Goal: Task Accomplishment & Management: Manage account settings

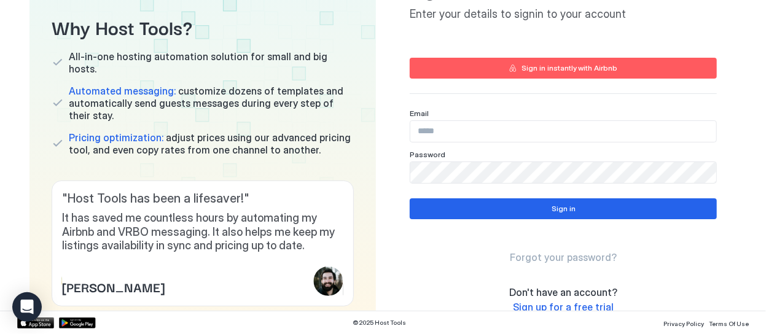
scroll to position [92, 0]
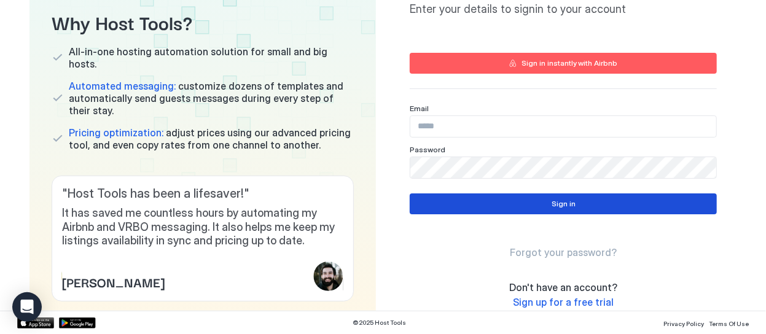
type input "**********"
click at [555, 204] on div "Sign in" at bounding box center [563, 203] width 24 height 11
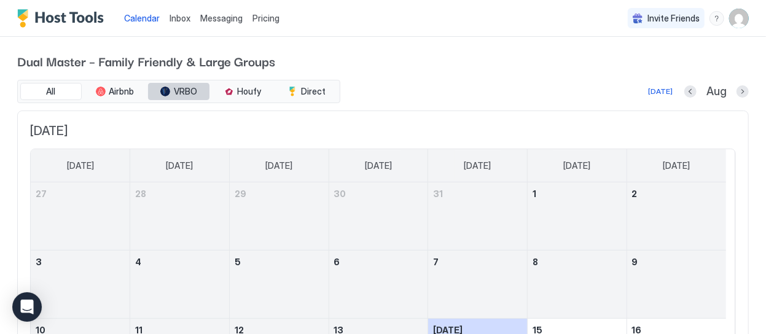
click at [171, 94] on button "VRBO" at bounding box center [178, 91] width 61 height 17
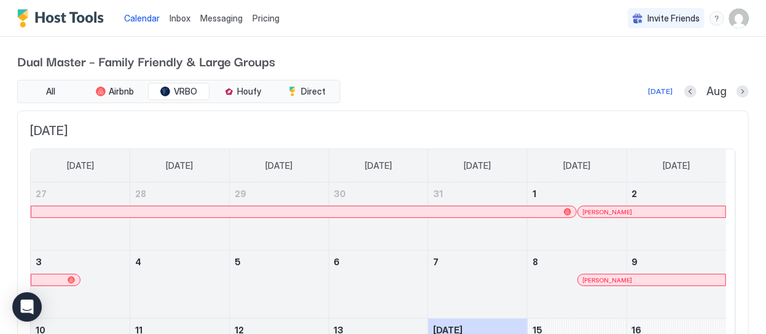
click at [731, 25] on img "User profile" at bounding box center [739, 19] width 20 height 20
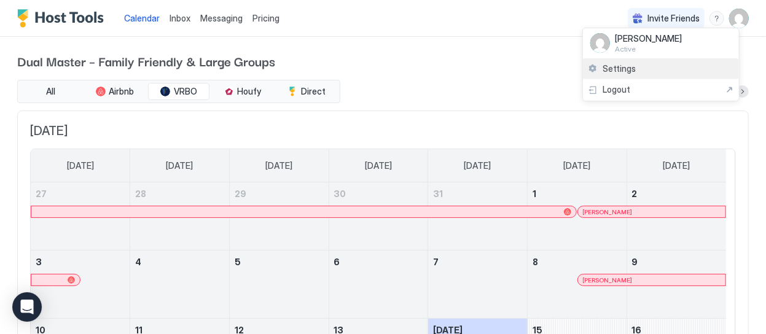
click at [651, 72] on div "Settings" at bounding box center [661, 68] width 156 height 21
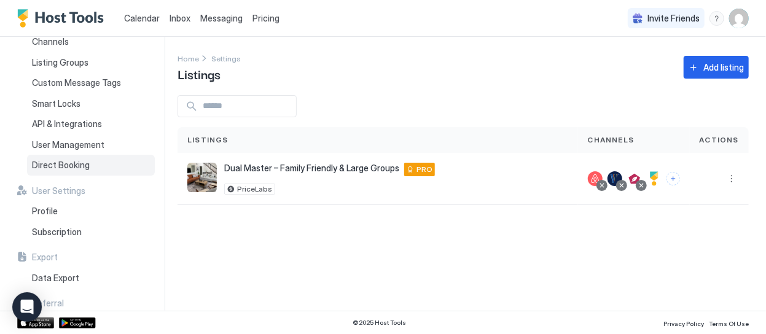
scroll to position [51, 0]
click at [77, 142] on span "User Management" at bounding box center [68, 145] width 72 height 11
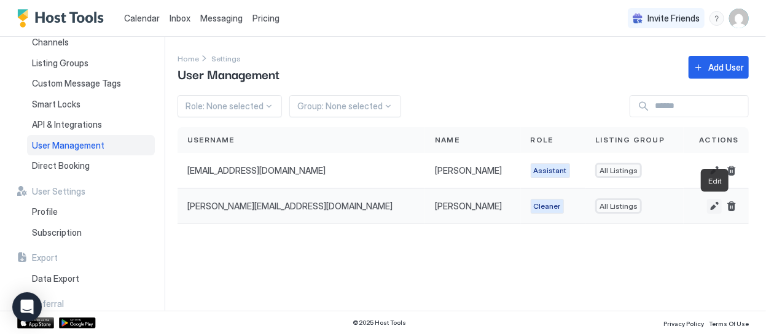
click at [715, 202] on button "Edit" at bounding box center [714, 206] width 15 height 15
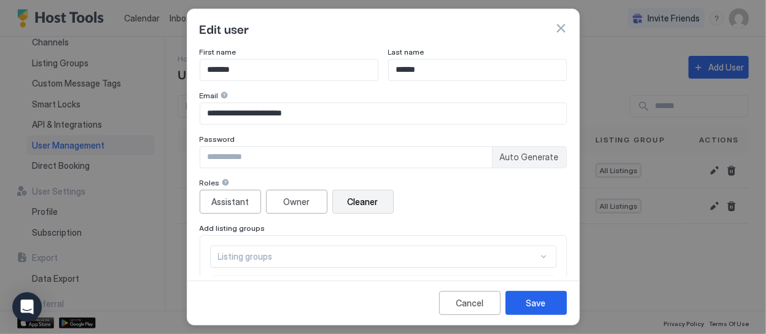
scroll to position [1, 0]
click at [561, 30] on button "button" at bounding box center [560, 28] width 12 height 12
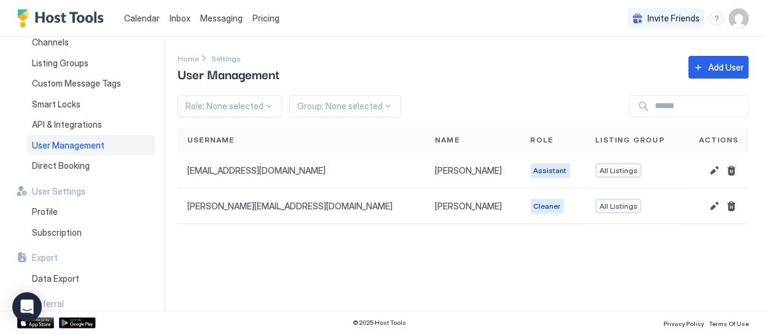
click at [236, 20] on span "Messaging" at bounding box center [221, 18] width 42 height 10
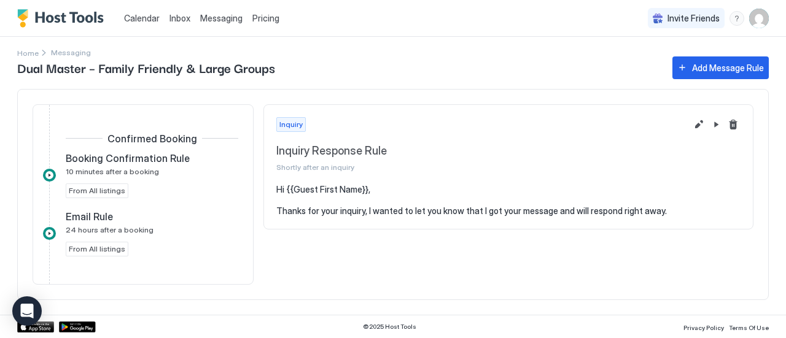
scroll to position [250, 0]
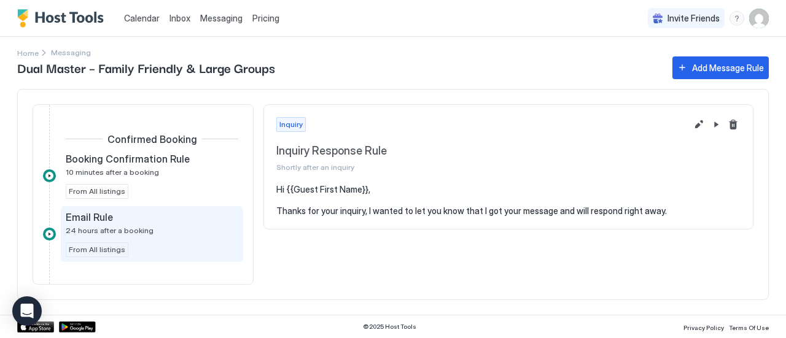
click at [158, 228] on div "Email Rule 24 hours after a booking" at bounding box center [143, 223] width 155 height 24
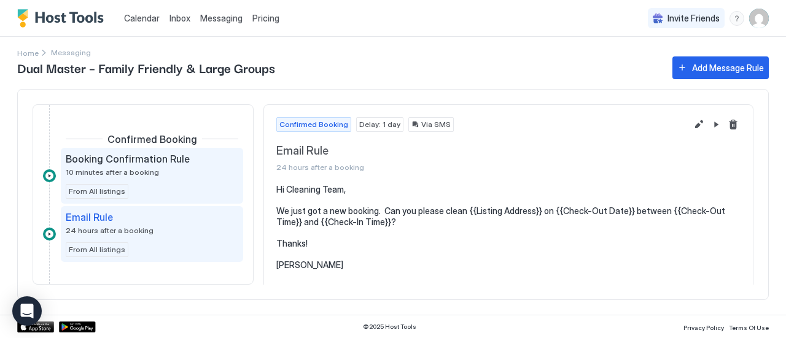
click at [164, 179] on div "Booking Confirmation Rule 10 minutes after a booking From All listings" at bounding box center [152, 176] width 173 height 46
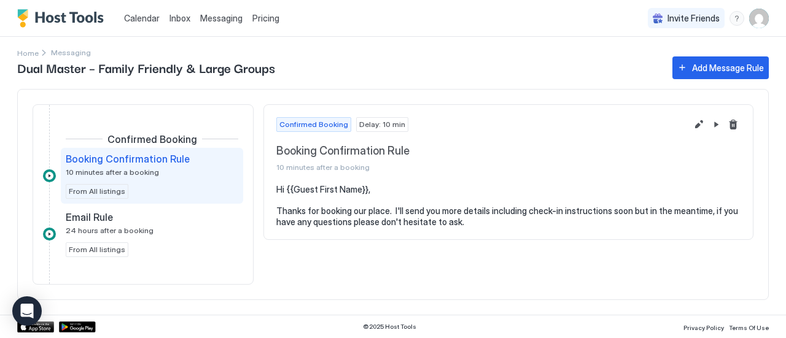
click at [164, 179] on div "Booking Confirmation Rule 10 minutes after a booking From All listings" at bounding box center [152, 176] width 173 height 46
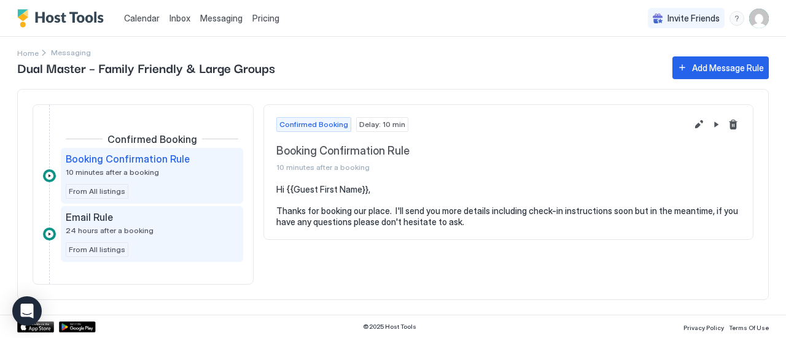
click at [133, 229] on span "24 hours after a booking" at bounding box center [110, 230] width 88 height 9
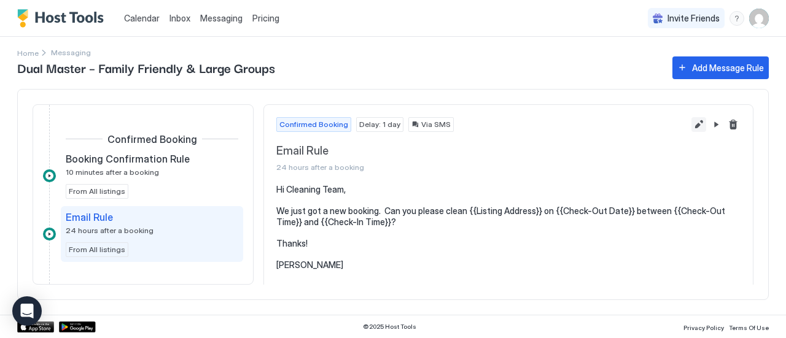
click at [691, 127] on button "Edit message rule" at bounding box center [698, 124] width 15 height 15
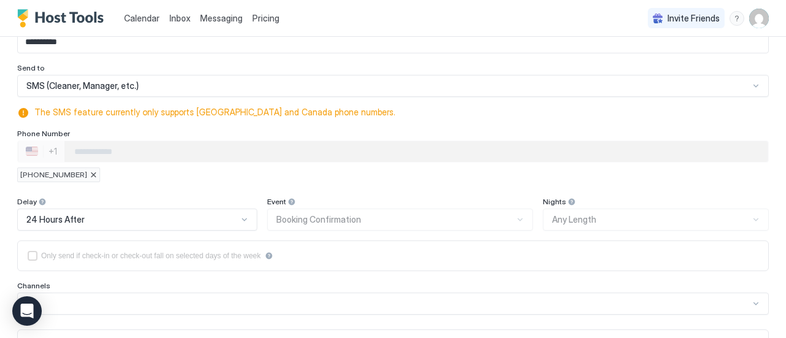
scroll to position [44, 0]
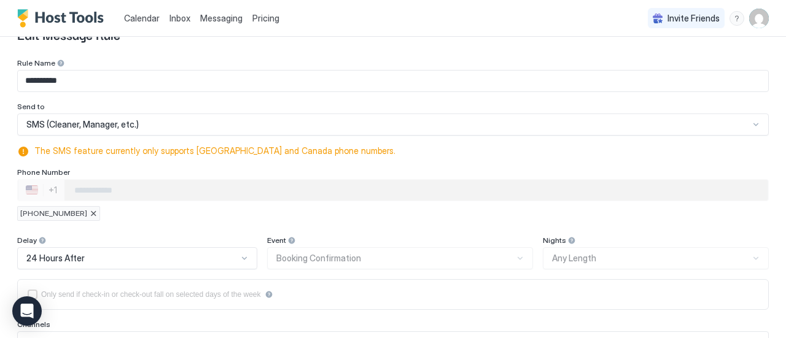
click at [80, 219] on div "[PHONE_NUMBER]" at bounding box center [58, 213] width 83 height 15
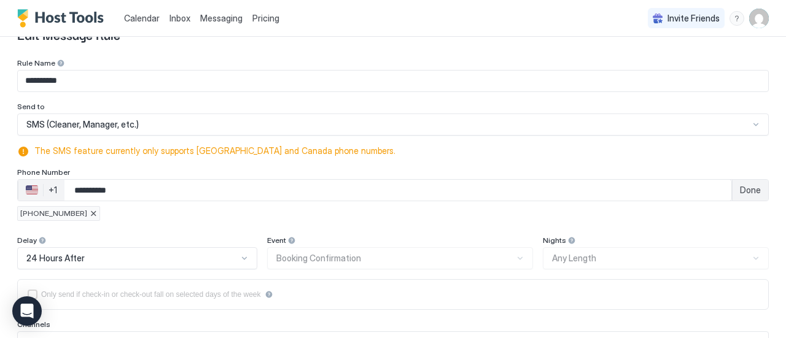
click at [90, 214] on div at bounding box center [93, 213] width 7 height 7
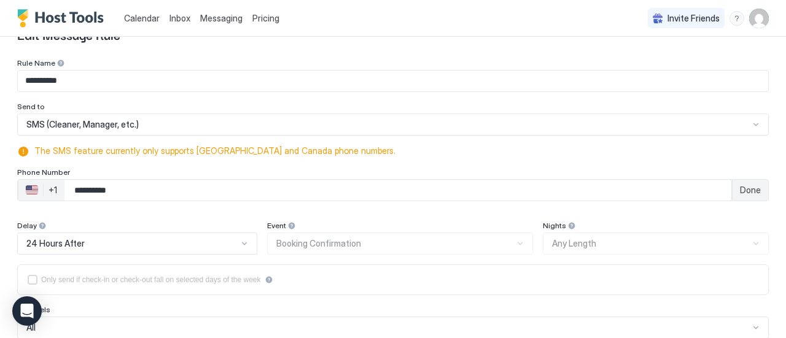
drag, startPoint x: 141, startPoint y: 184, endPoint x: 17, endPoint y: 185, distance: 124.0
click at [18, 185] on div "**********" at bounding box center [375, 190] width 714 height 22
click at [96, 212] on div "**********" at bounding box center [393, 332] width 752 height 549
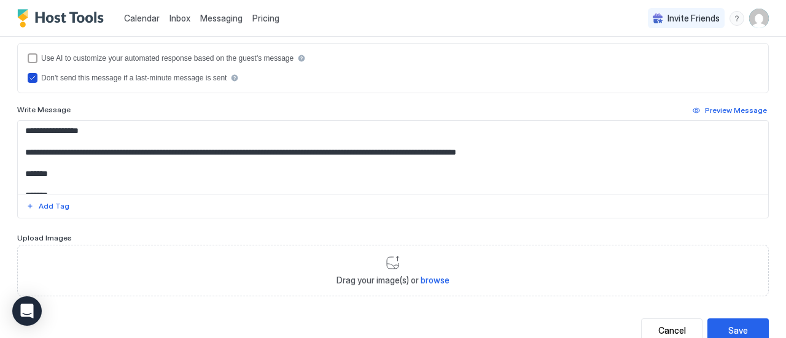
scroll to position [356, 0]
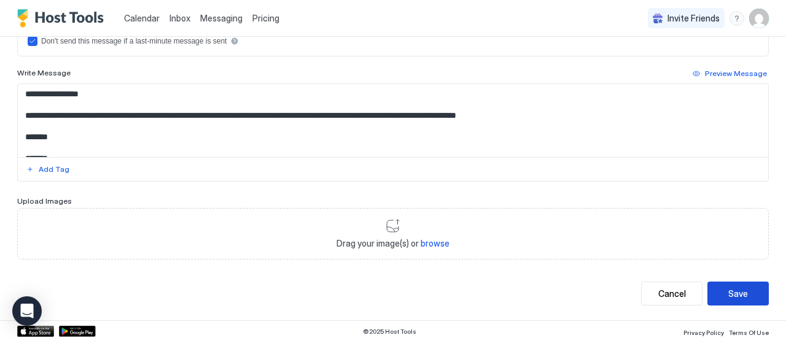
click at [732, 290] on div "Save" at bounding box center [738, 293] width 20 height 13
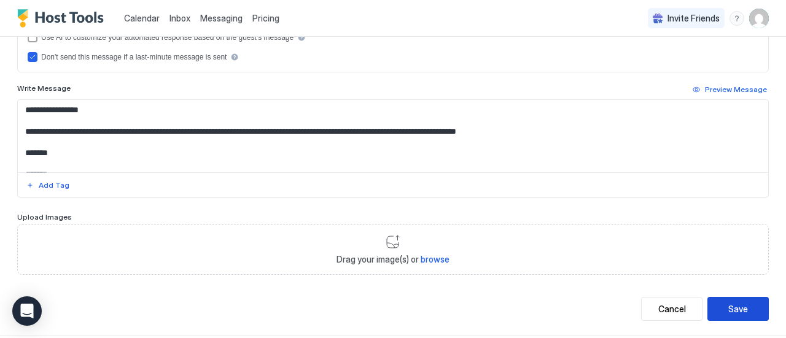
scroll to position [408, 0]
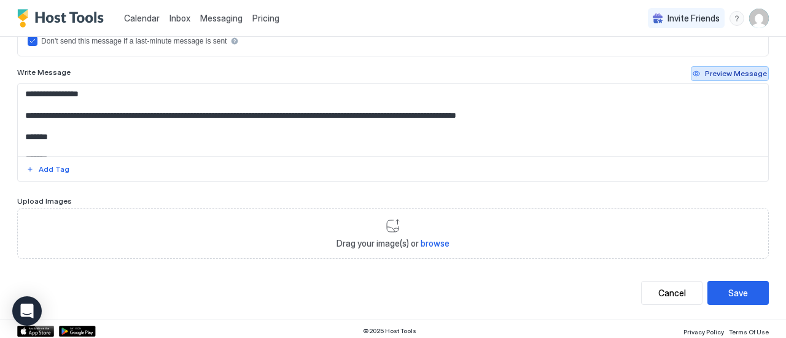
click at [715, 71] on div "Preview Message" at bounding box center [736, 73] width 62 height 11
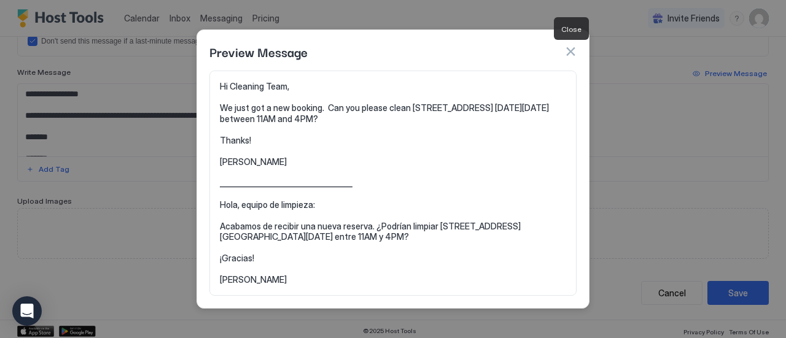
click at [573, 54] on button "button" at bounding box center [570, 51] width 12 height 12
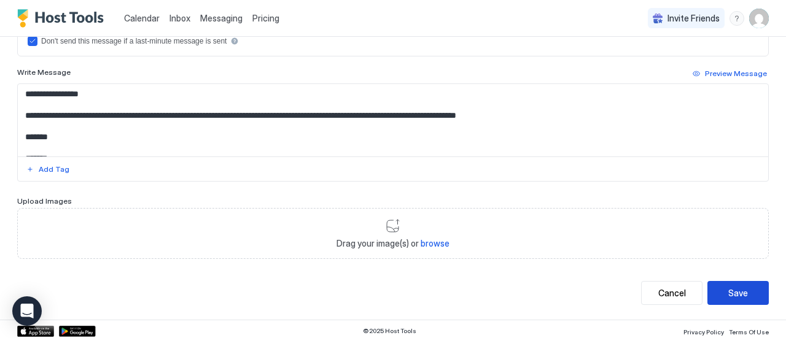
click at [728, 287] on div "Save" at bounding box center [738, 293] width 20 height 13
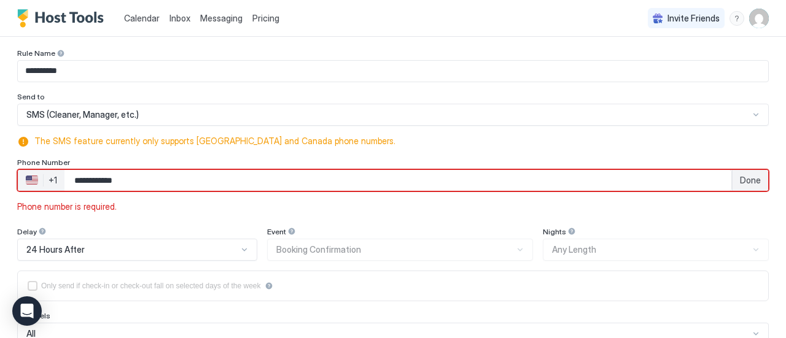
scroll to position [39, 0]
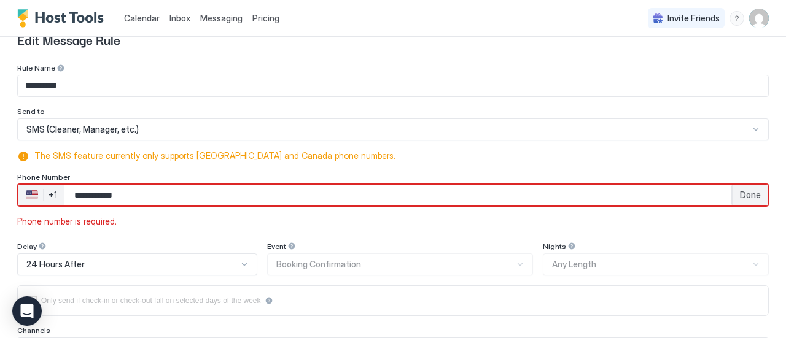
click at [91, 195] on input "**********" at bounding box center [397, 195] width 667 height 22
click at [88, 195] on input "**********" at bounding box center [397, 195] width 667 height 22
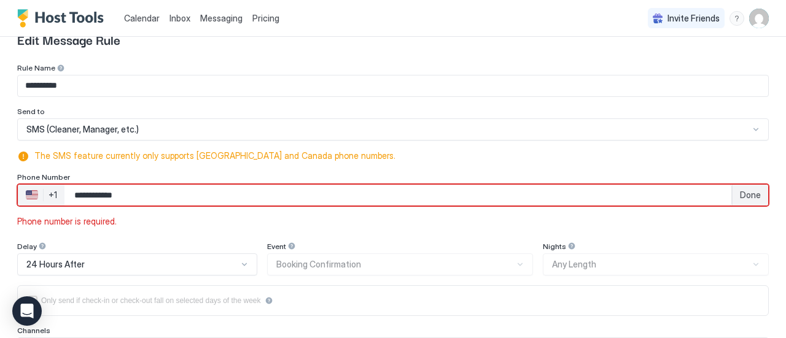
click at [103, 193] on input "**********" at bounding box center [397, 195] width 667 height 22
click at [106, 195] on input "**********" at bounding box center [397, 195] width 667 height 22
type input "*"
type input "**********"
click at [130, 244] on div "Delay" at bounding box center [137, 248] width 240 height 12
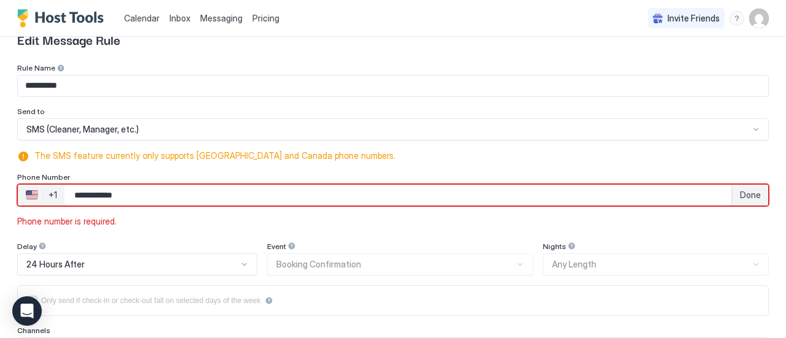
click at [732, 192] on div "Done" at bounding box center [750, 195] width 36 height 21
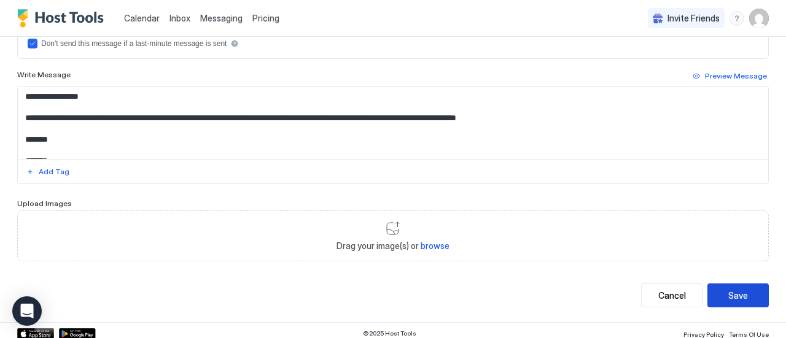
click at [718, 294] on button "Save" at bounding box center [737, 296] width 61 height 24
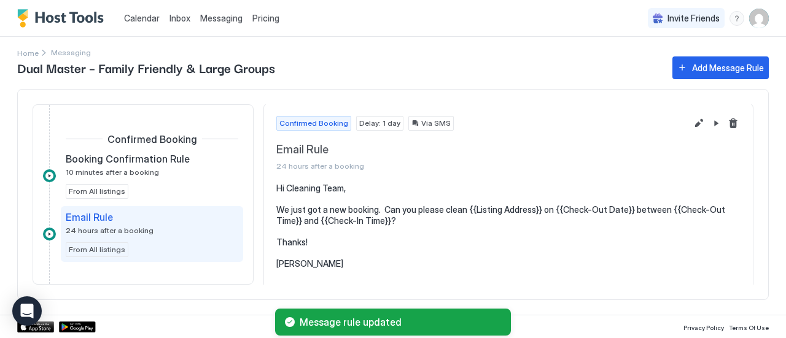
scroll to position [0, 0]
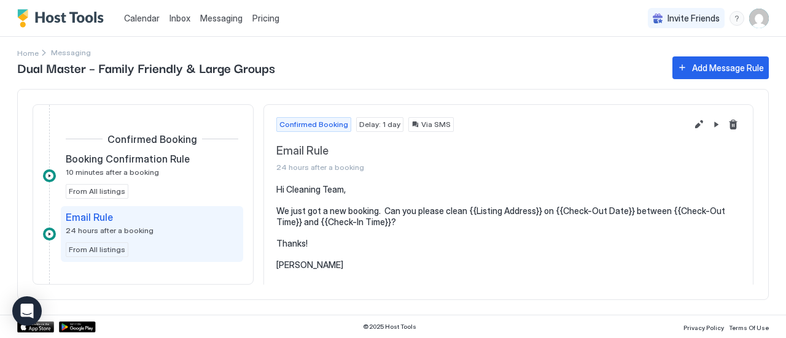
click at [389, 177] on div "Confirmed Booking Delay: 1 day Via SMS Email Rule 24 hours after a booking" at bounding box center [508, 145] width 489 height 80
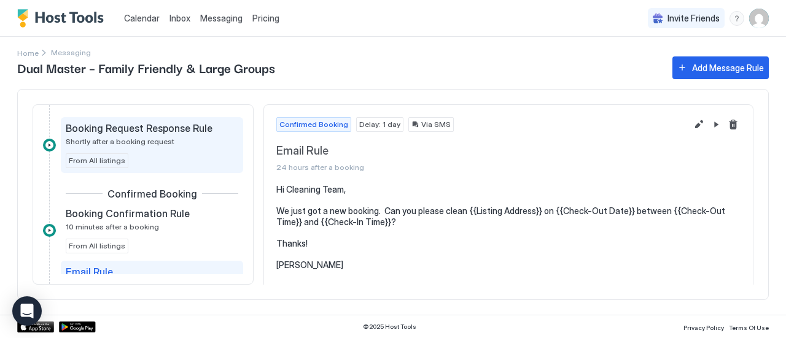
scroll to position [196, 0]
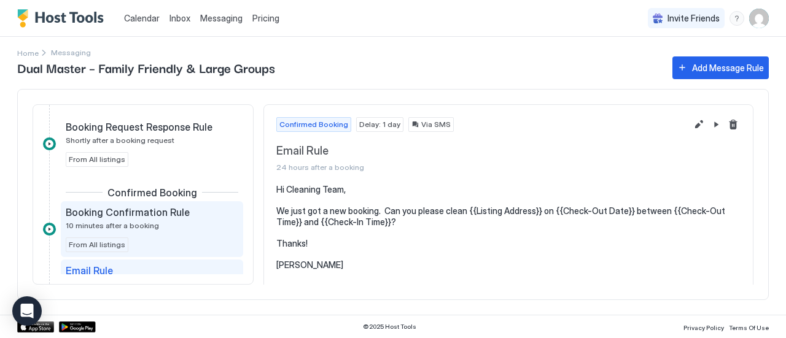
click at [169, 219] on div "Booking Confirmation Rule 10 minutes after a booking" at bounding box center [143, 218] width 155 height 24
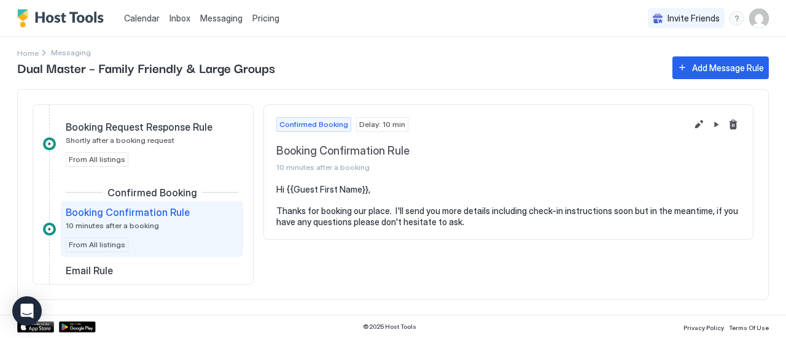
scroll to position [307, 0]
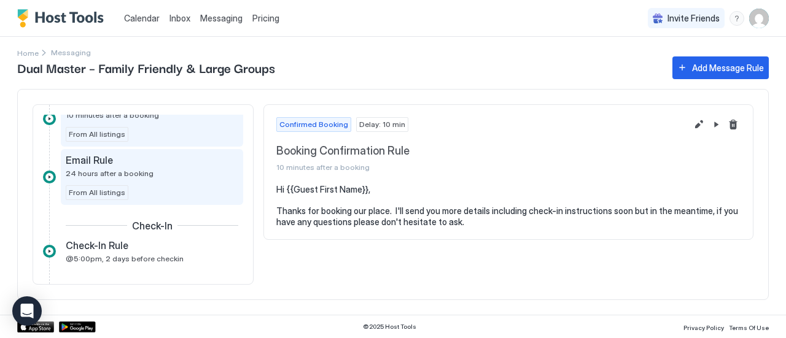
click at [178, 175] on div "Email Rule 24 hours after a booking" at bounding box center [143, 166] width 155 height 24
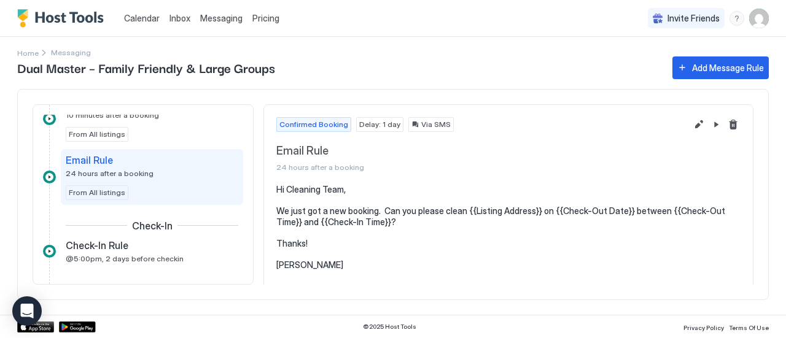
click at [66, 21] on img "Host Tools Logo" at bounding box center [63, 18] width 92 height 18
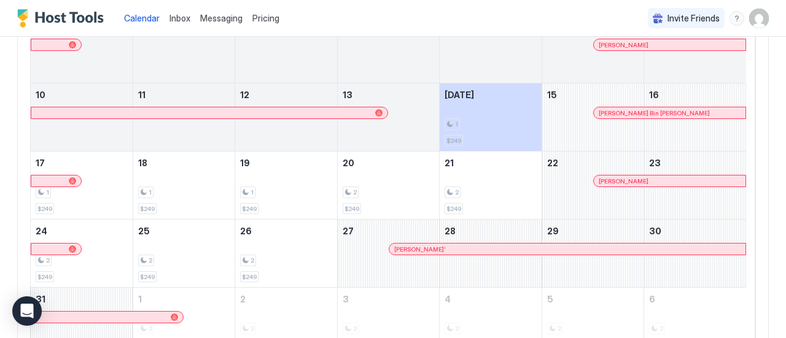
scroll to position [238, 0]
